Goal: Task Accomplishment & Management: Manage account settings

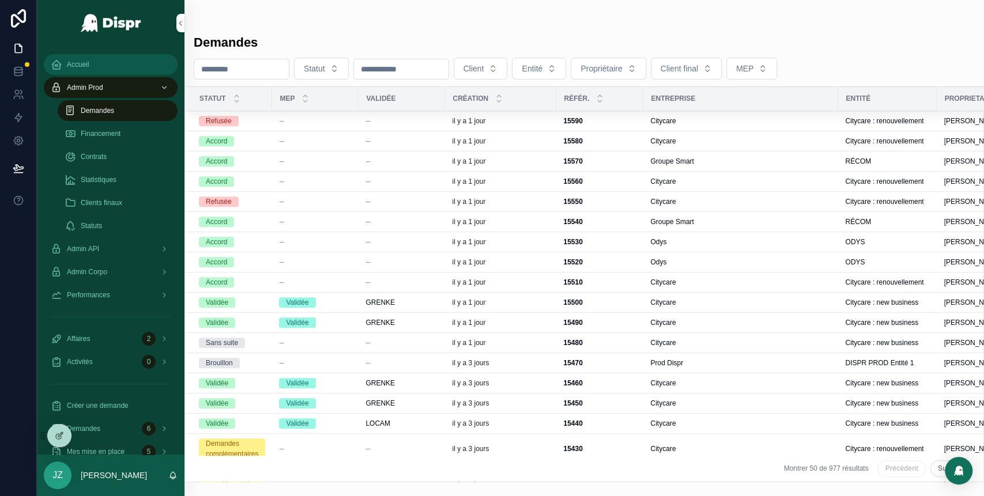
click at [92, 62] on div "Accueil" at bounding box center [111, 64] width 120 height 18
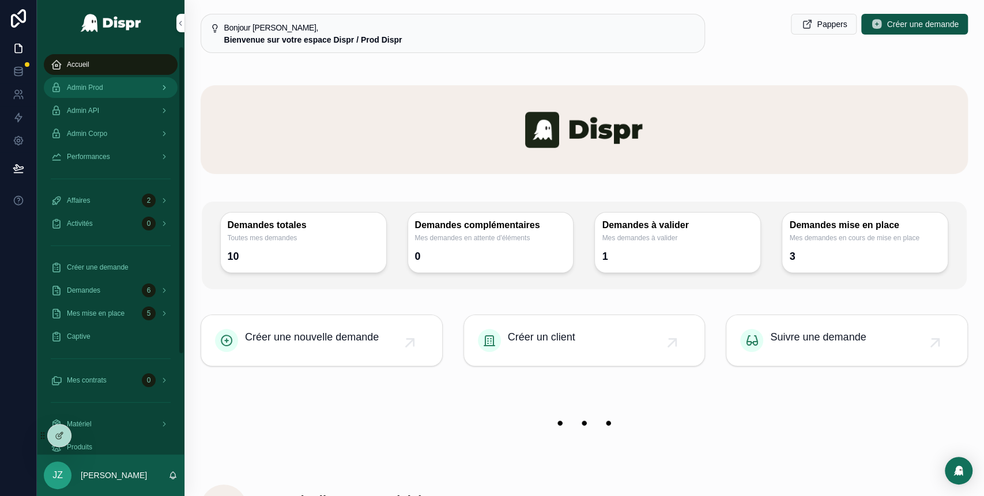
click at [121, 88] on div "Admin Prod" at bounding box center [111, 87] width 120 height 18
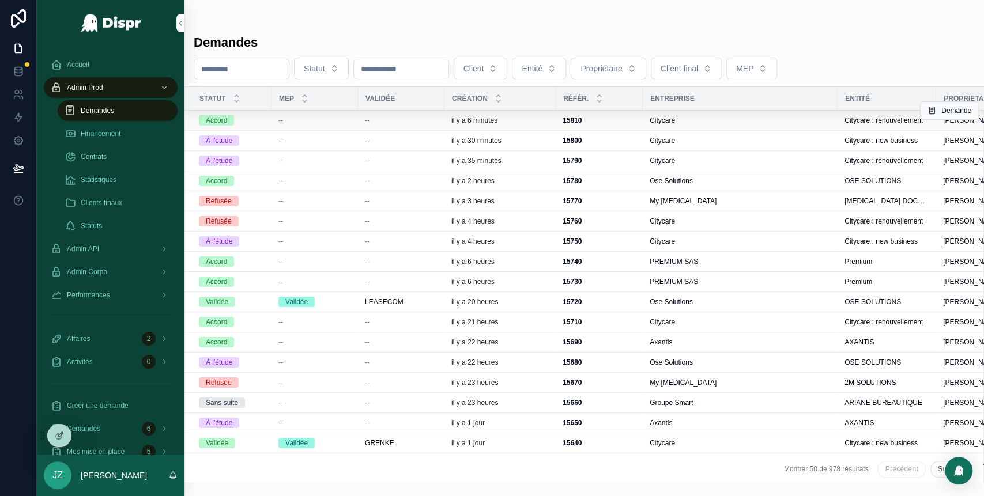
click at [432, 122] on div "--" at bounding box center [401, 120] width 73 height 9
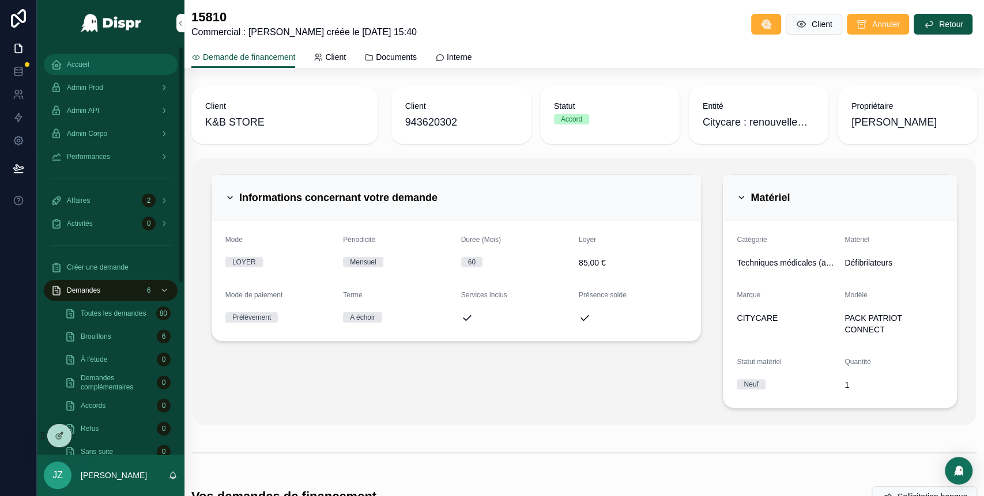
click at [105, 56] on div "Accueil" at bounding box center [111, 64] width 120 height 18
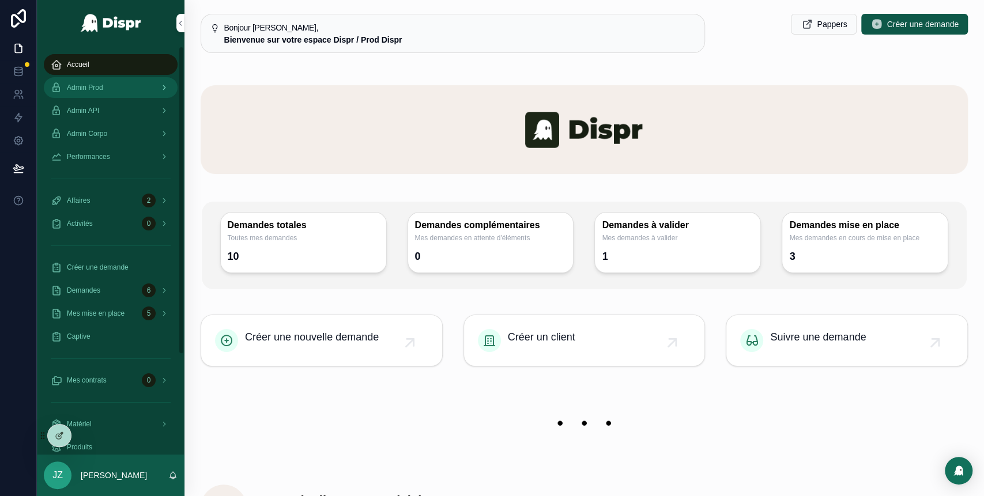
click at [103, 90] on span "Admin Prod" at bounding box center [85, 87] width 36 height 9
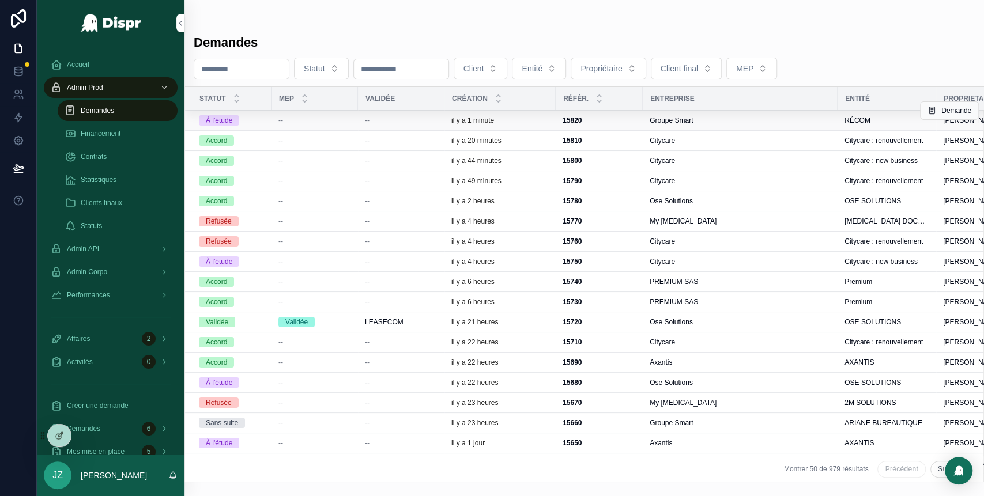
click at [434, 116] on div "--" at bounding box center [401, 120] width 73 height 9
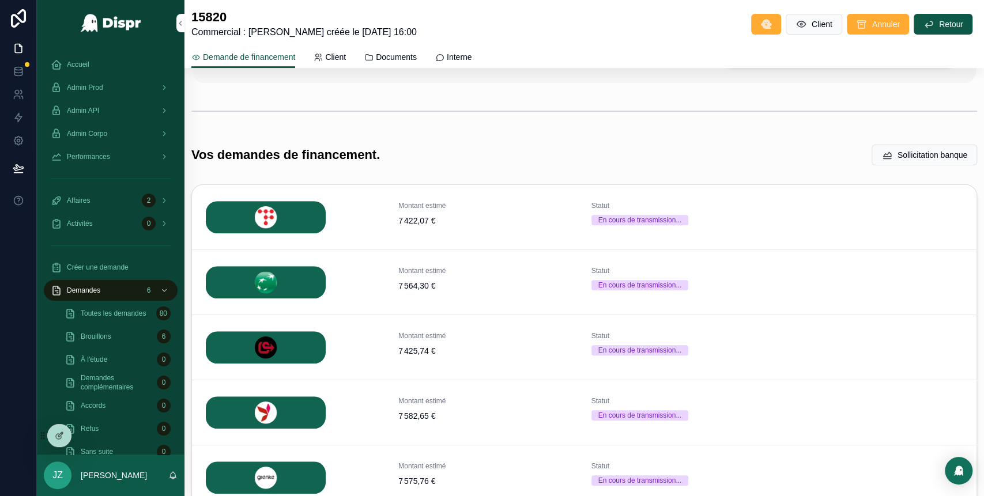
scroll to position [426, 0]
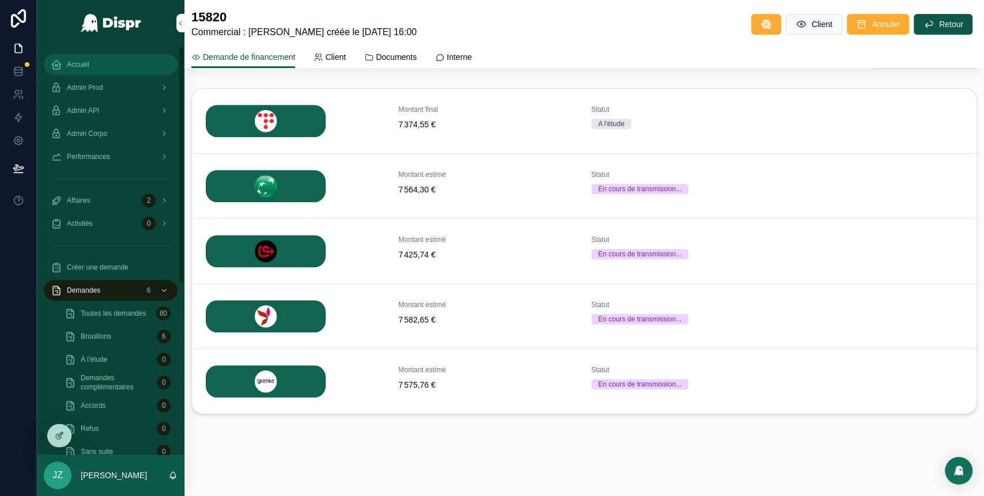
click at [90, 69] on div "Accueil" at bounding box center [111, 64] width 120 height 18
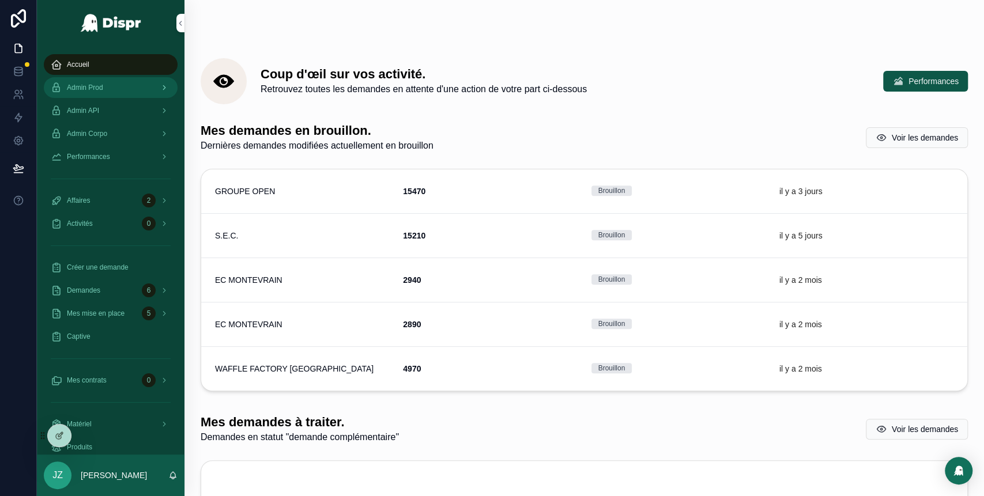
click at [116, 88] on div "Admin Prod" at bounding box center [111, 87] width 120 height 18
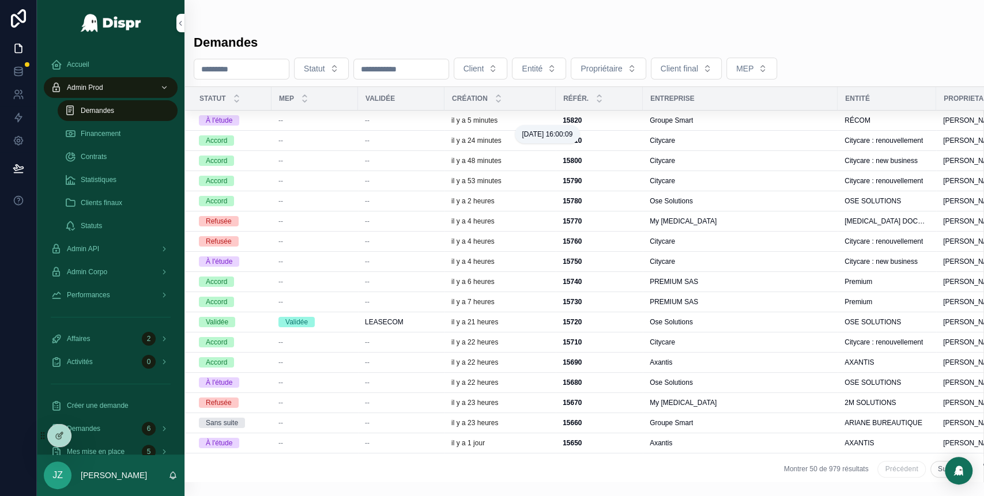
click at [475, 120] on p "il y a 5 minutes" at bounding box center [474, 120] width 46 height 9
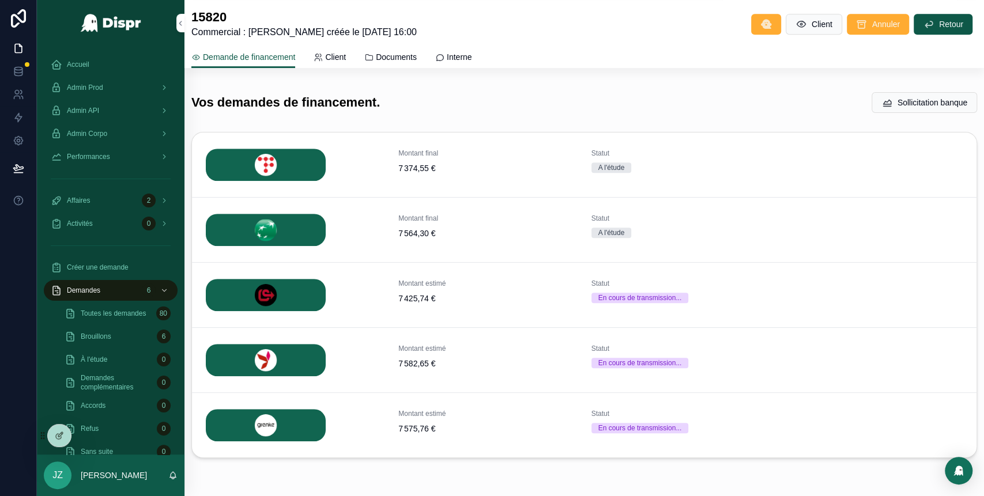
scroll to position [426, 0]
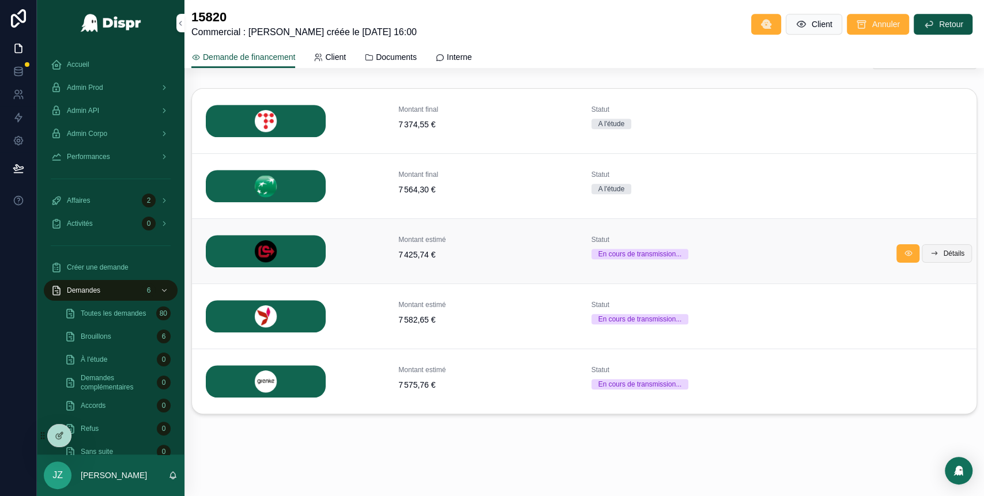
click at [943, 254] on span "Détails" at bounding box center [953, 253] width 21 height 9
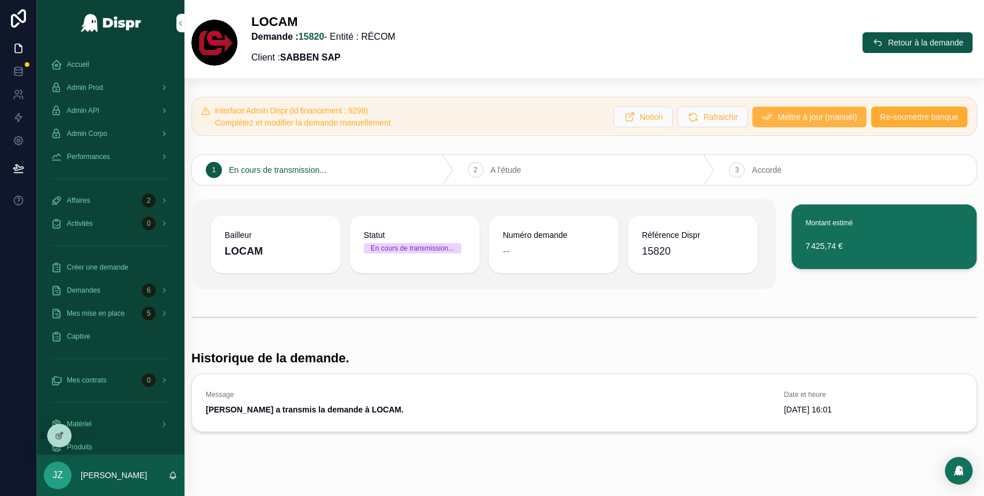
click at [777, 117] on span "Mettre à jour (manuel)" at bounding box center [817, 117] width 80 height 12
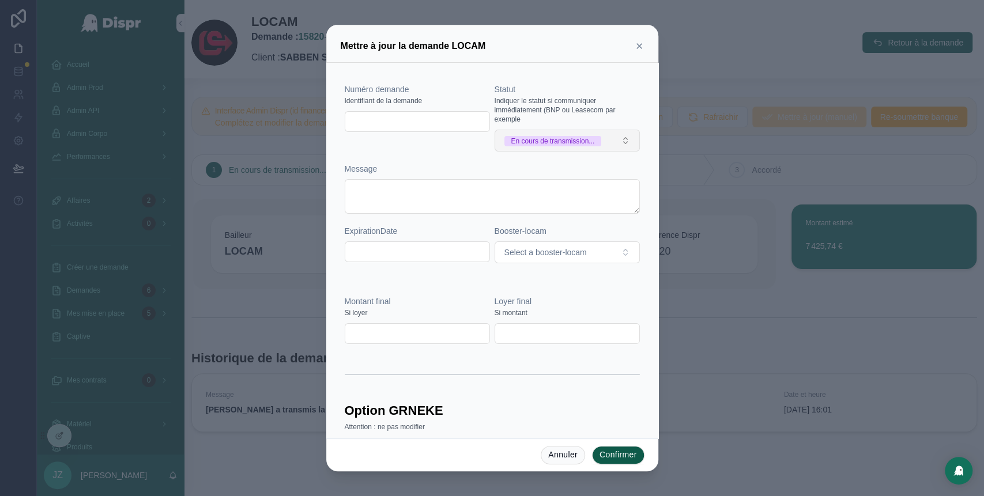
click at [615, 147] on button "En cours de transmission..." at bounding box center [566, 141] width 145 height 22
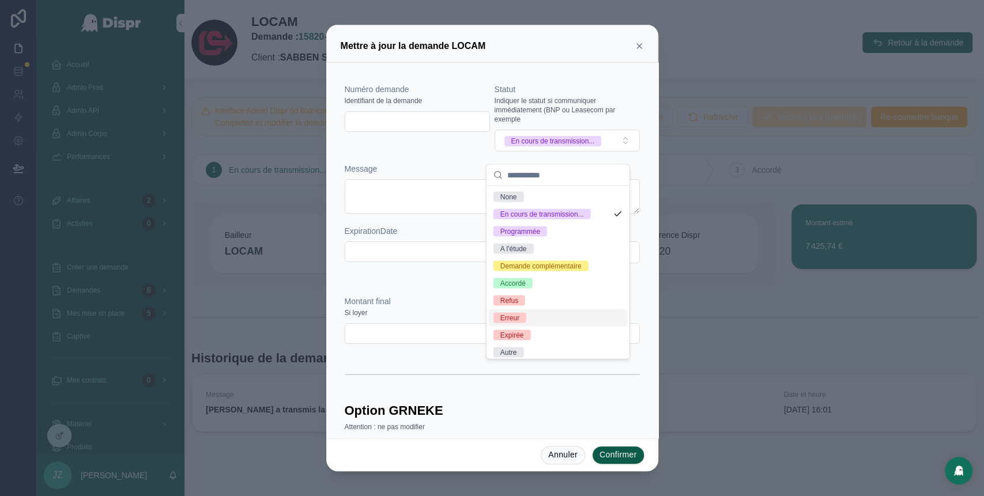
click at [525, 326] on div "Erreur" at bounding box center [558, 317] width 138 height 17
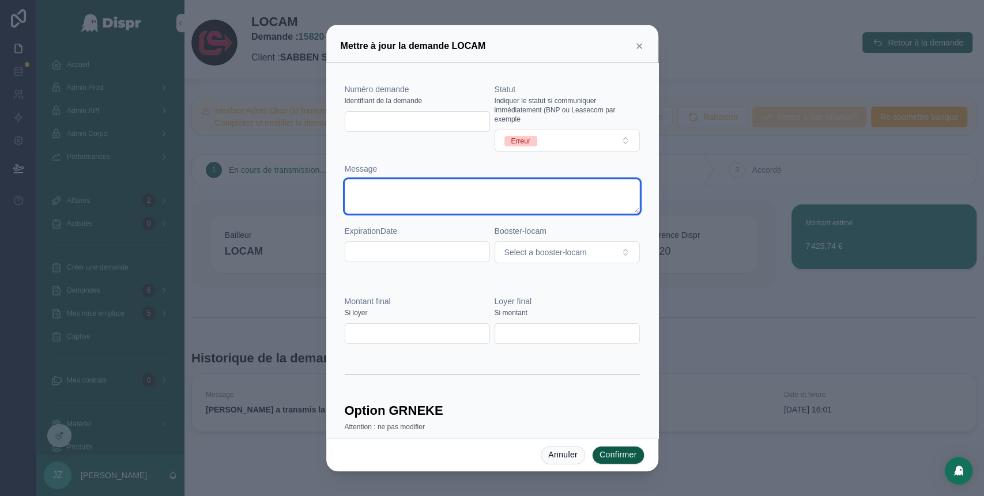
click at [392, 192] on textarea at bounding box center [492, 196] width 295 height 35
type textarea "**********"
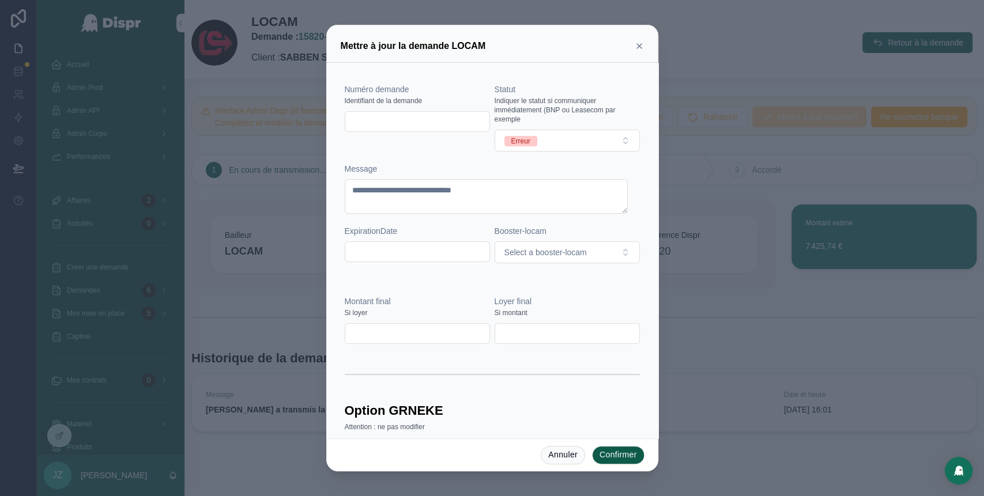
click at [617, 456] on button "Confirmer" at bounding box center [618, 455] width 52 height 18
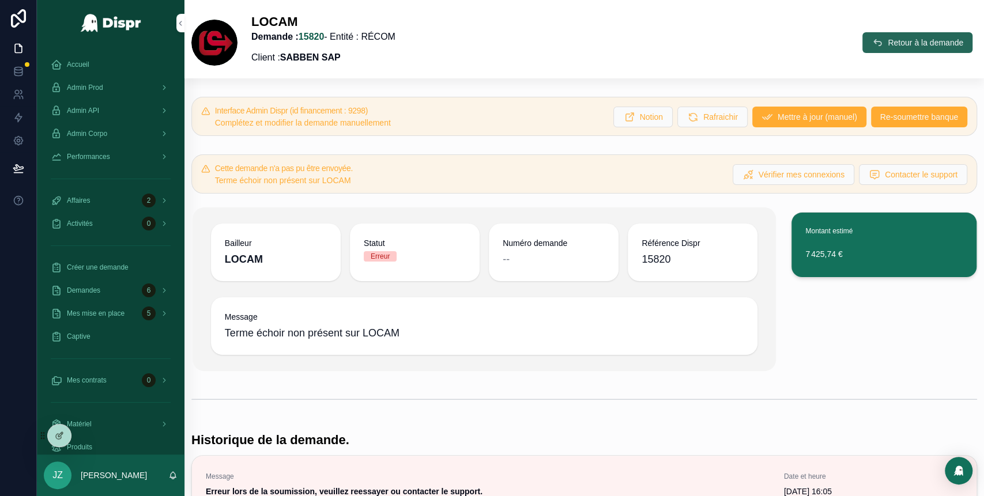
click at [887, 46] on span "Retour à la demande" at bounding box center [924, 43] width 75 height 12
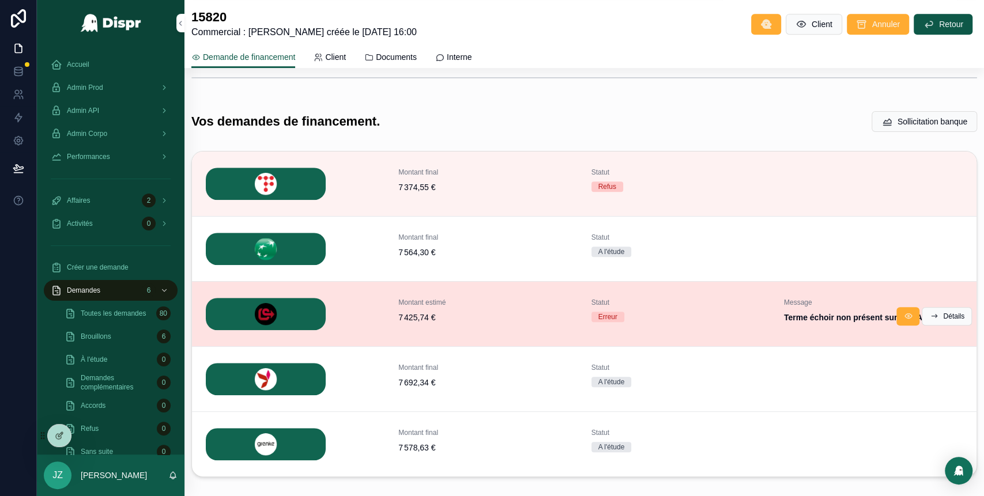
scroll to position [362, 0]
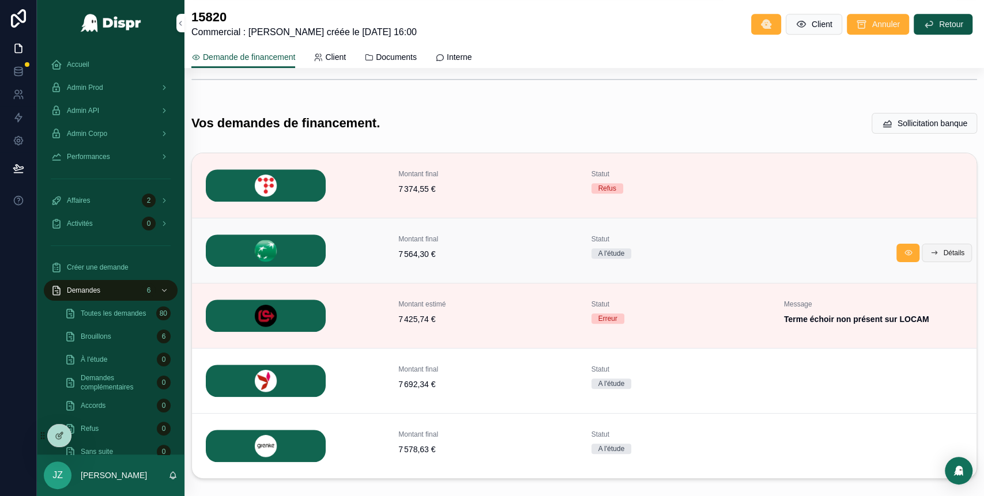
click at [943, 249] on span "Détails" at bounding box center [953, 252] width 21 height 9
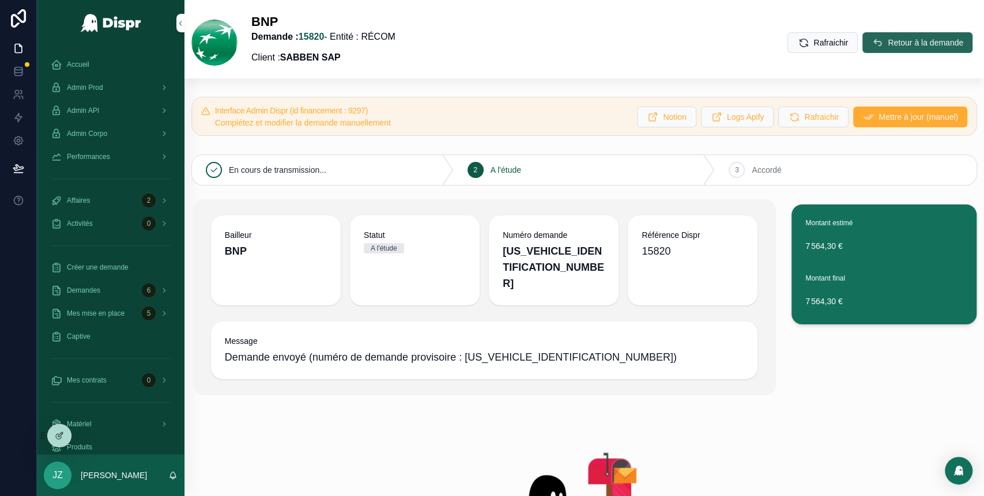
click at [871, 45] on icon "scrollable content" at bounding box center [877, 43] width 12 height 12
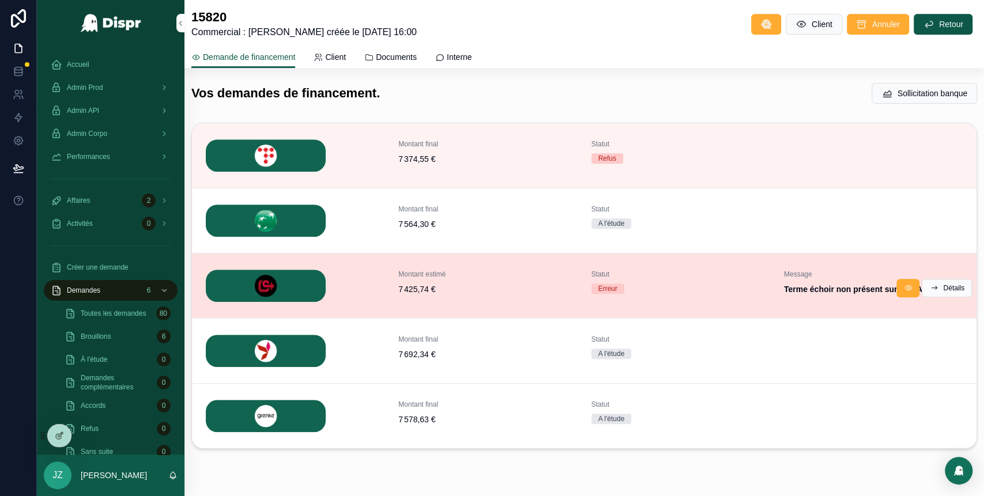
scroll to position [395, 0]
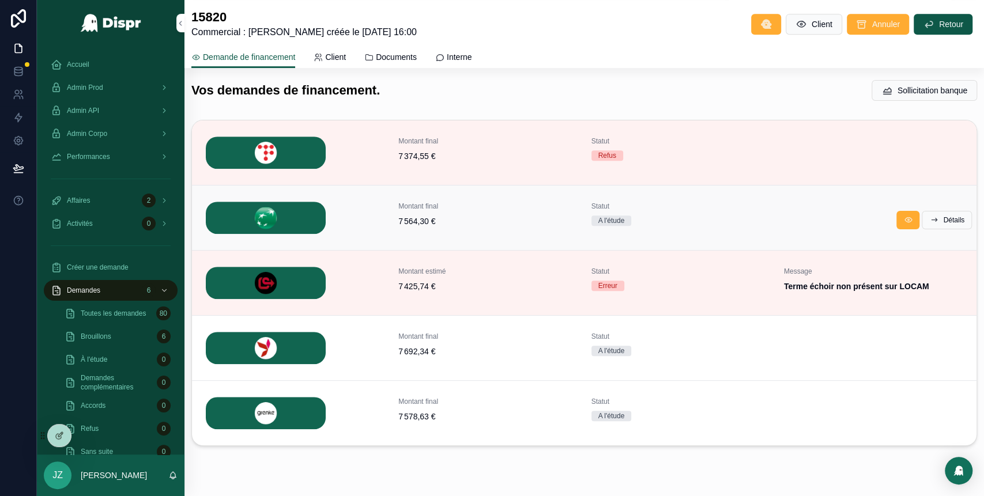
click at [938, 229] on div "Montant final 7 564,30 € Statut A l'étude" at bounding box center [584, 218] width 757 height 32
click at [943, 220] on span "Détails" at bounding box center [953, 219] width 21 height 9
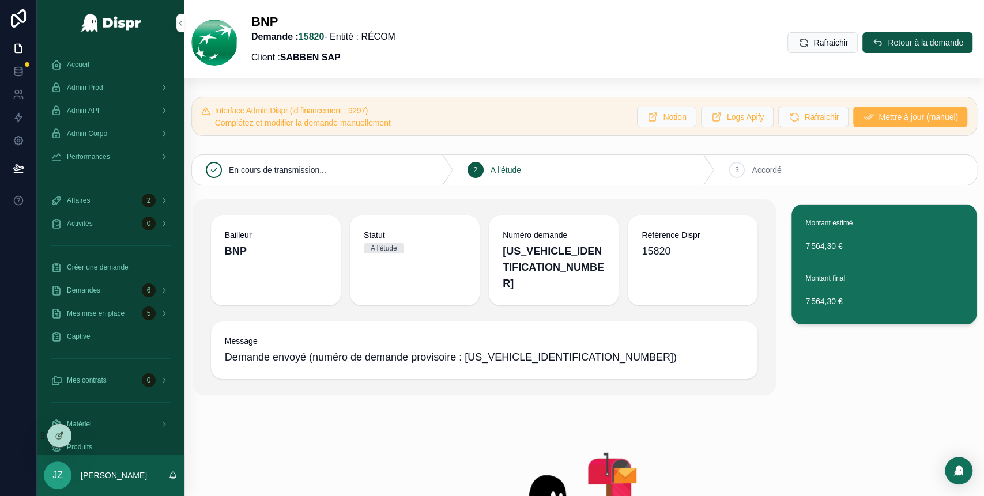
click at [878, 117] on span "Mettre à jour (manuel)" at bounding box center [918, 117] width 80 height 12
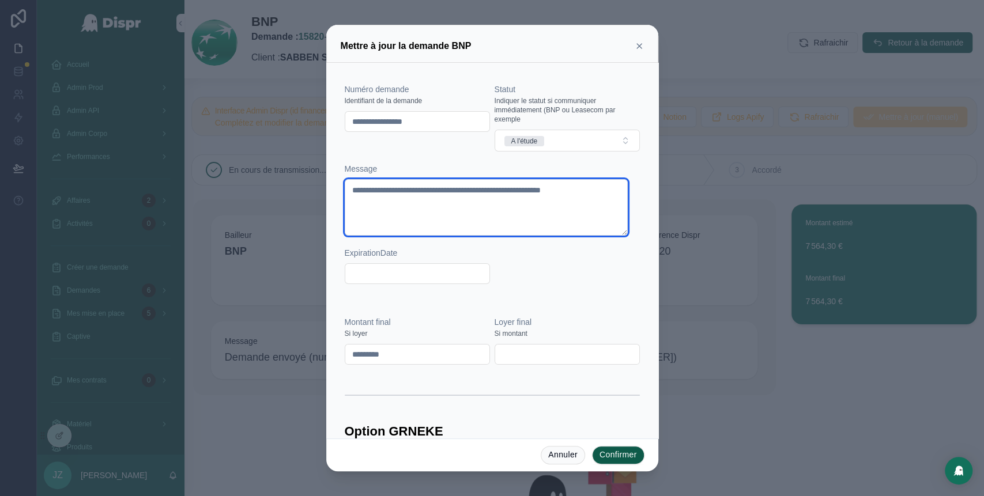
drag, startPoint x: 444, startPoint y: 205, endPoint x: 363, endPoint y: 183, distance: 83.4
click at [363, 183] on textarea "**********" at bounding box center [486, 207] width 283 height 56
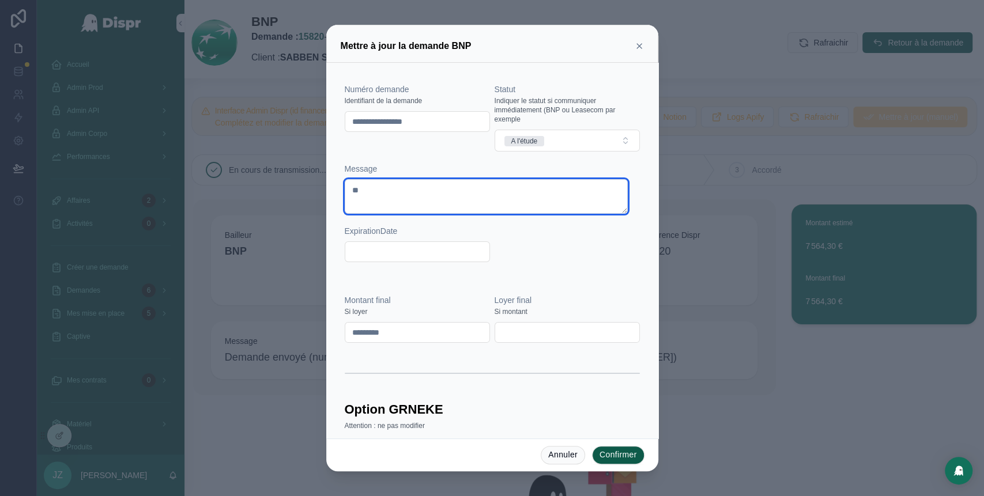
type textarea "*"
paste textarea "********"
type textarea "********"
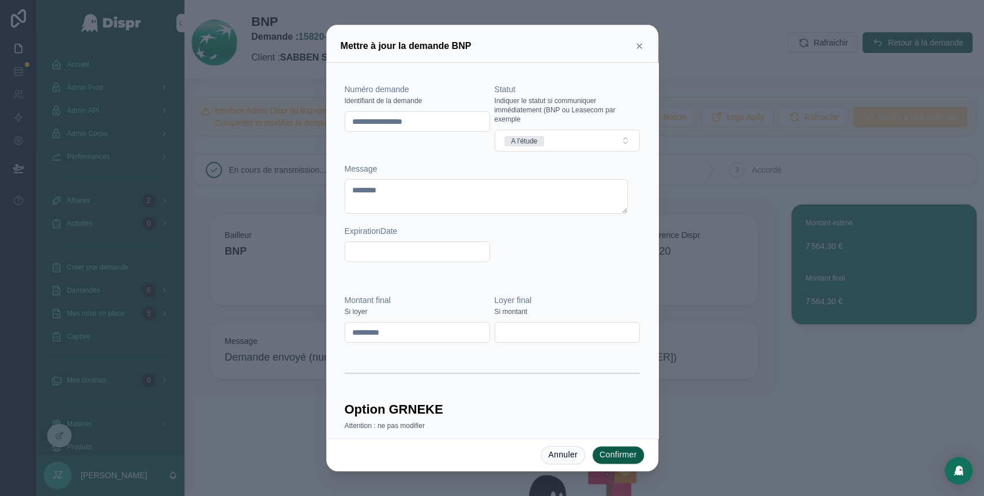
drag, startPoint x: 448, startPoint y: 124, endPoint x: 323, endPoint y: 133, distance: 125.3
click at [323, 133] on div "**********" at bounding box center [492, 248] width 984 height 496
paste input "text"
type input "********"
click at [540, 144] on span "A l'étude" at bounding box center [524, 141] width 40 height 10
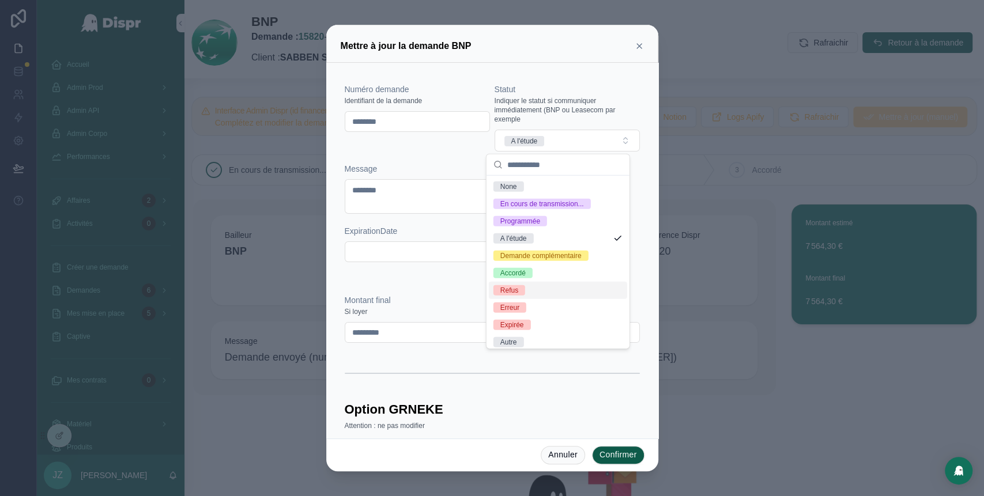
click at [538, 299] on div "Refus" at bounding box center [558, 290] width 138 height 17
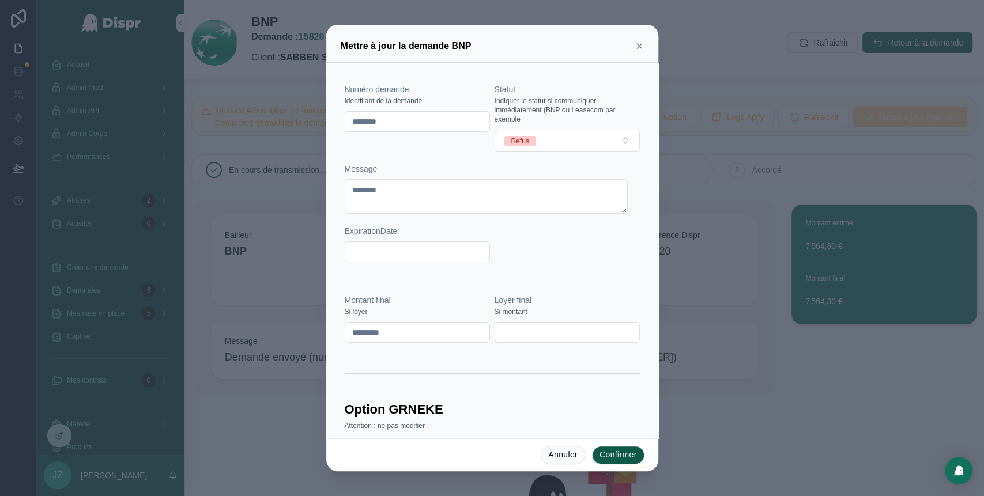
click at [626, 459] on button "Confirmer" at bounding box center [618, 455] width 52 height 18
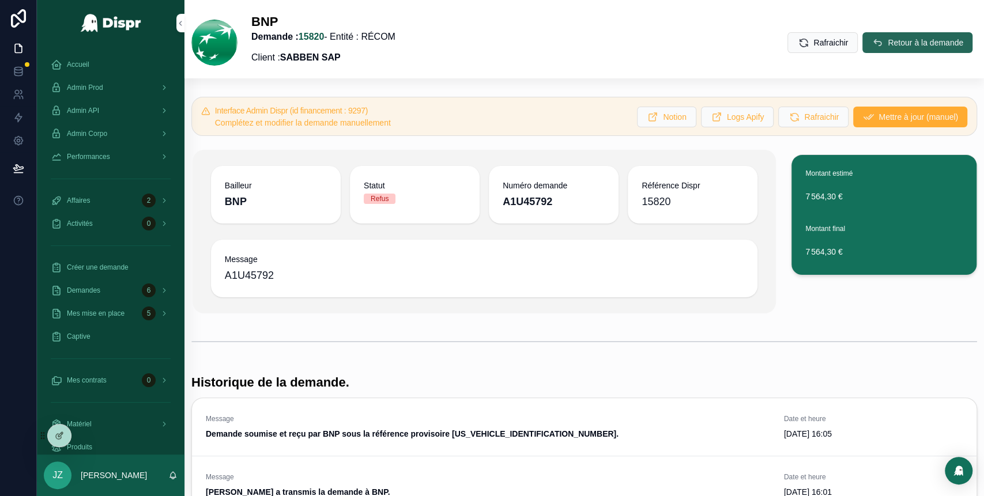
click at [890, 35] on button "Retour à la demande" at bounding box center [917, 42] width 110 height 21
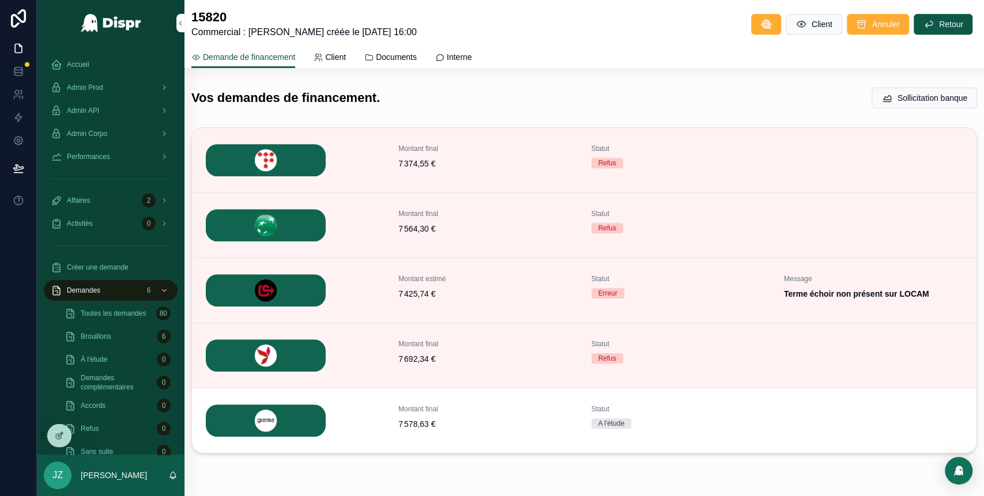
scroll to position [426, 0]
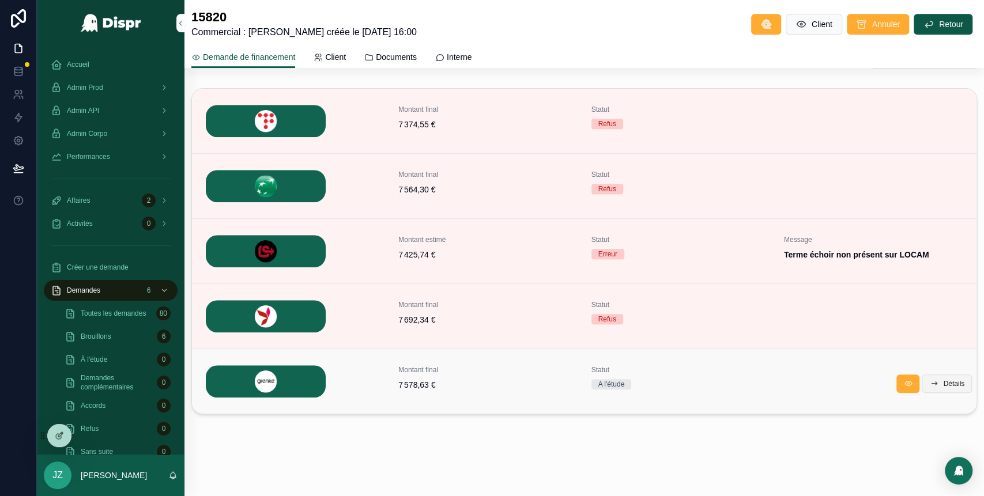
click at [941, 377] on button "Détails" at bounding box center [946, 384] width 50 height 18
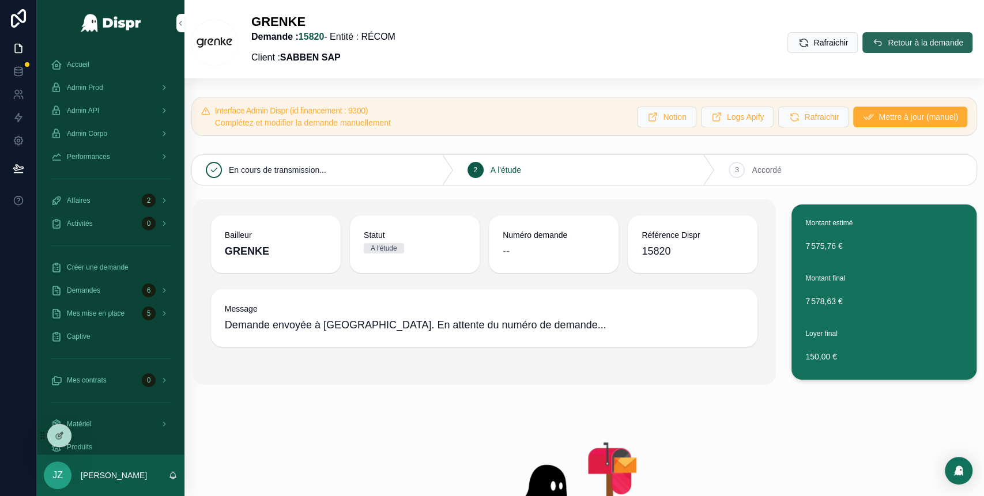
click at [887, 43] on span "Retour à la demande" at bounding box center [924, 43] width 75 height 12
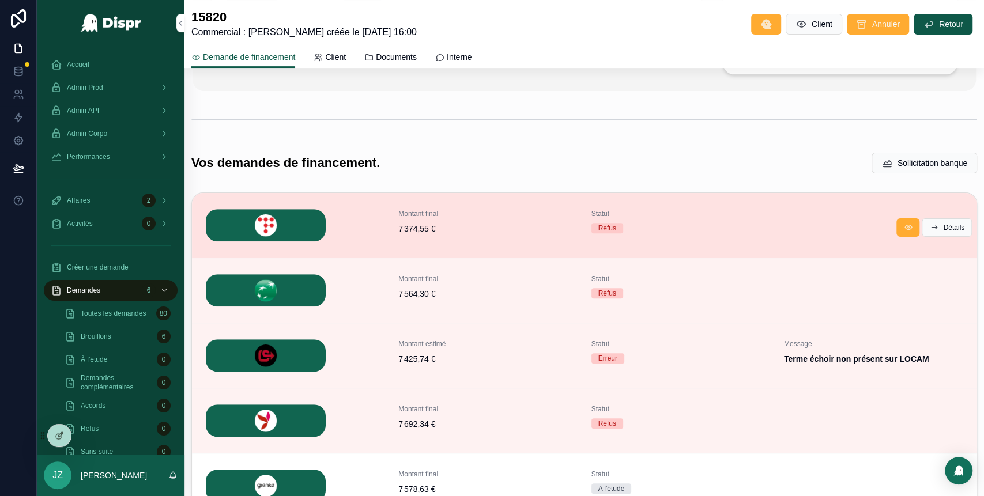
scroll to position [426, 0]
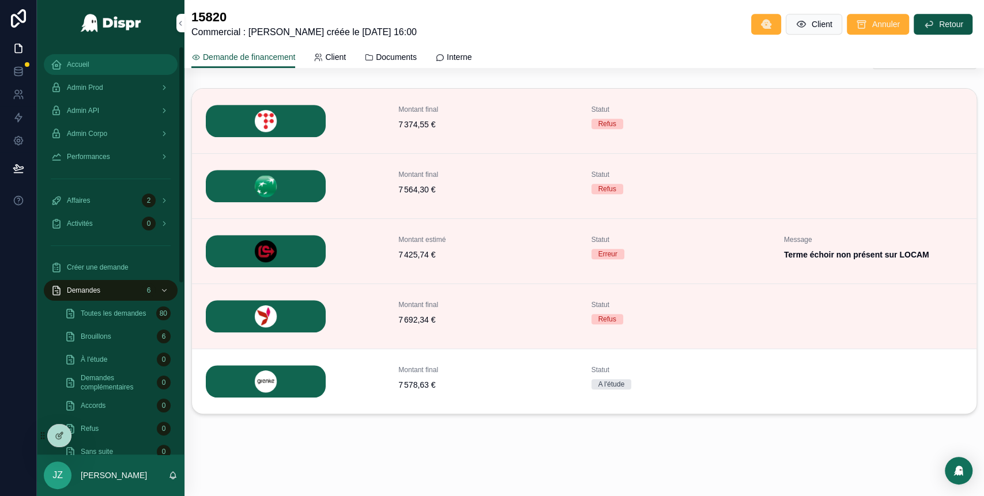
click at [85, 63] on span "Accueil" at bounding box center [78, 64] width 22 height 9
